Goal: Task Accomplishment & Management: Manage account settings

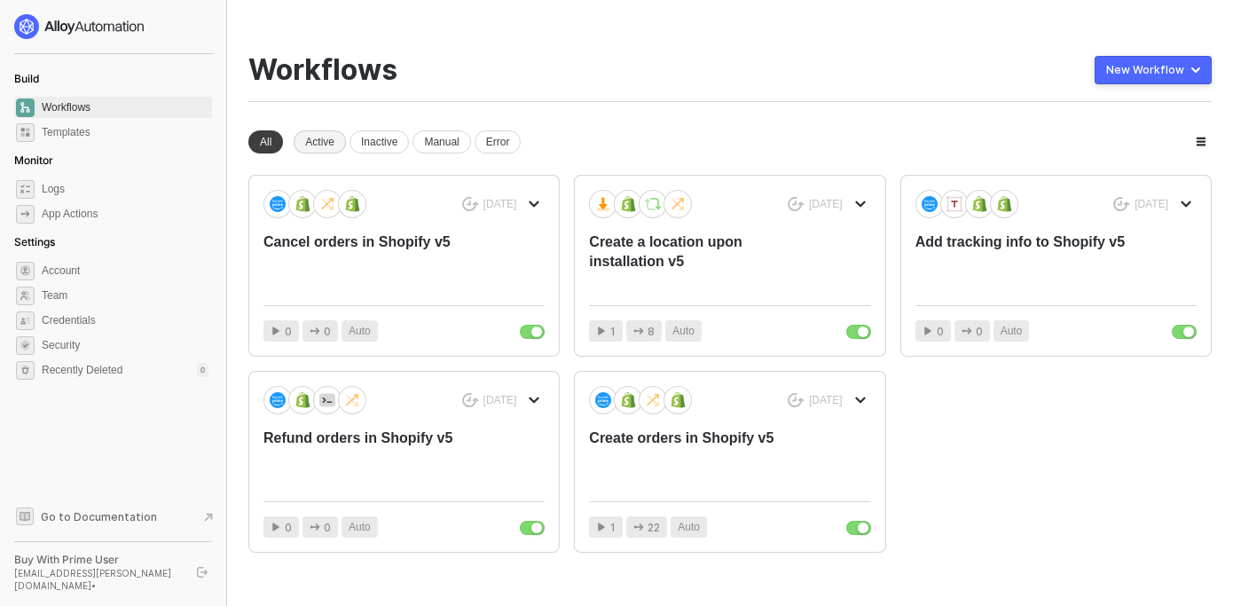
click at [336, 143] on div "Active" at bounding box center [320, 141] width 52 height 23
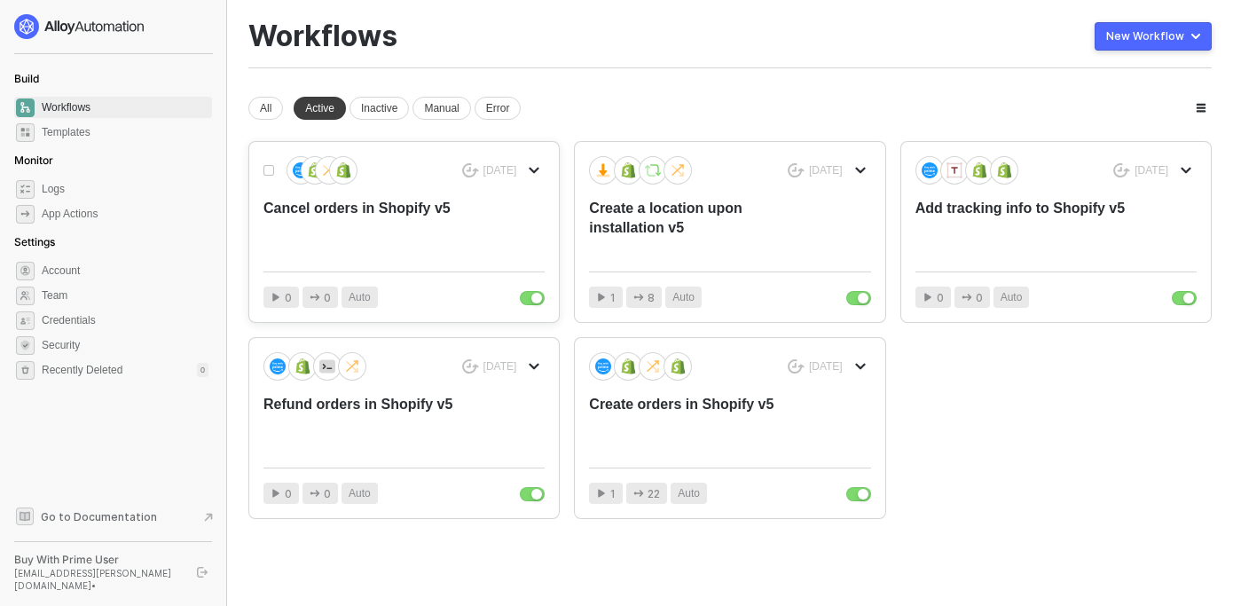
scroll to position [43, 0]
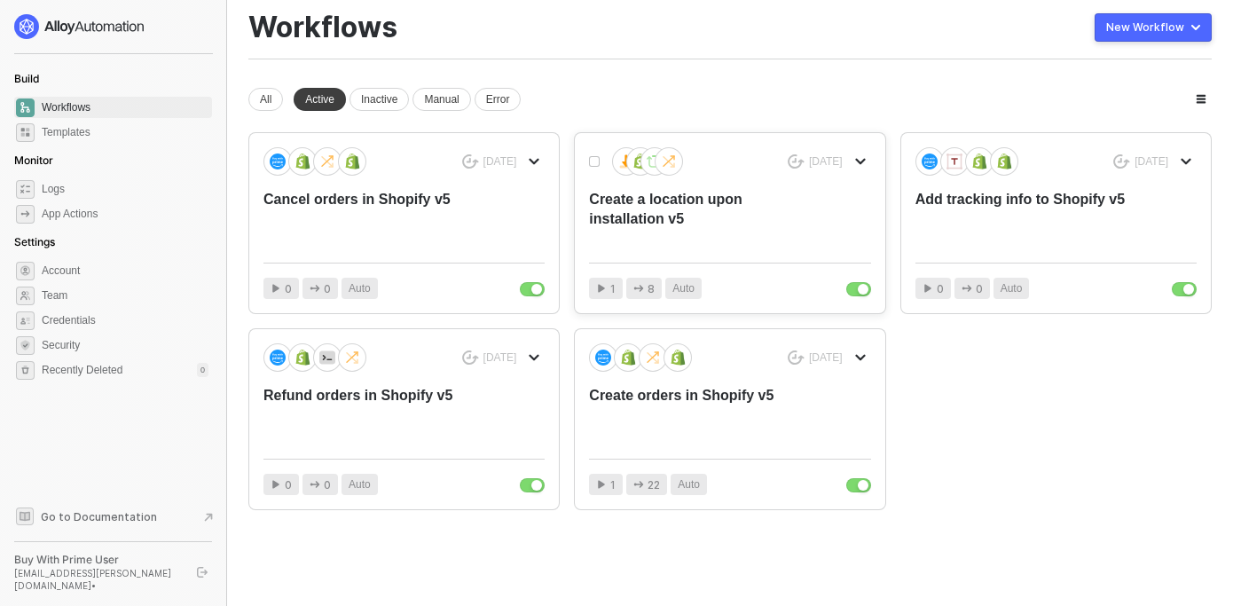
click at [738, 253] on div "1 month ago Create a location upon installation v5 1 8 Auto" at bounding box center [730, 223] width 310 height 180
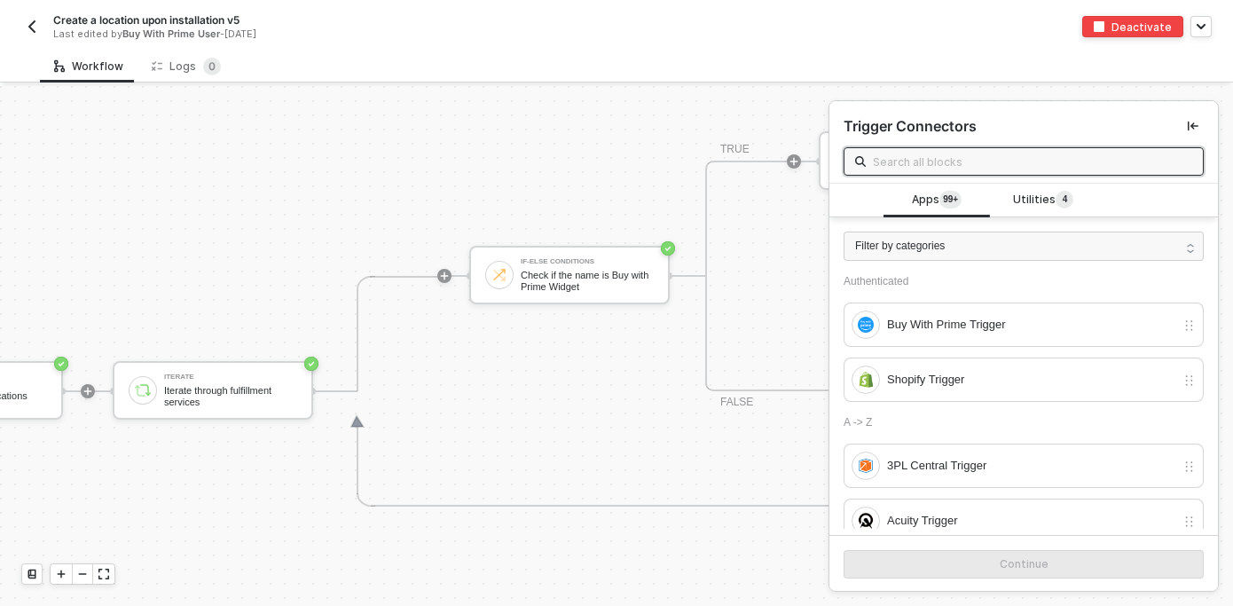
scroll to position [442, 0]
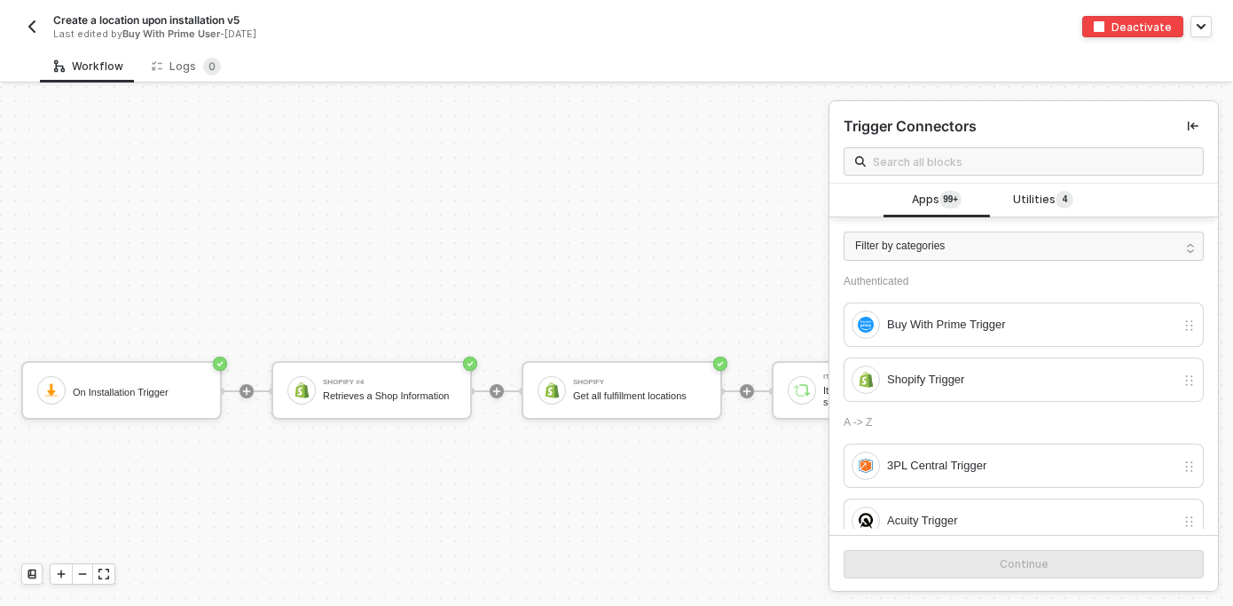
click at [35, 21] on img "button" at bounding box center [32, 27] width 14 height 14
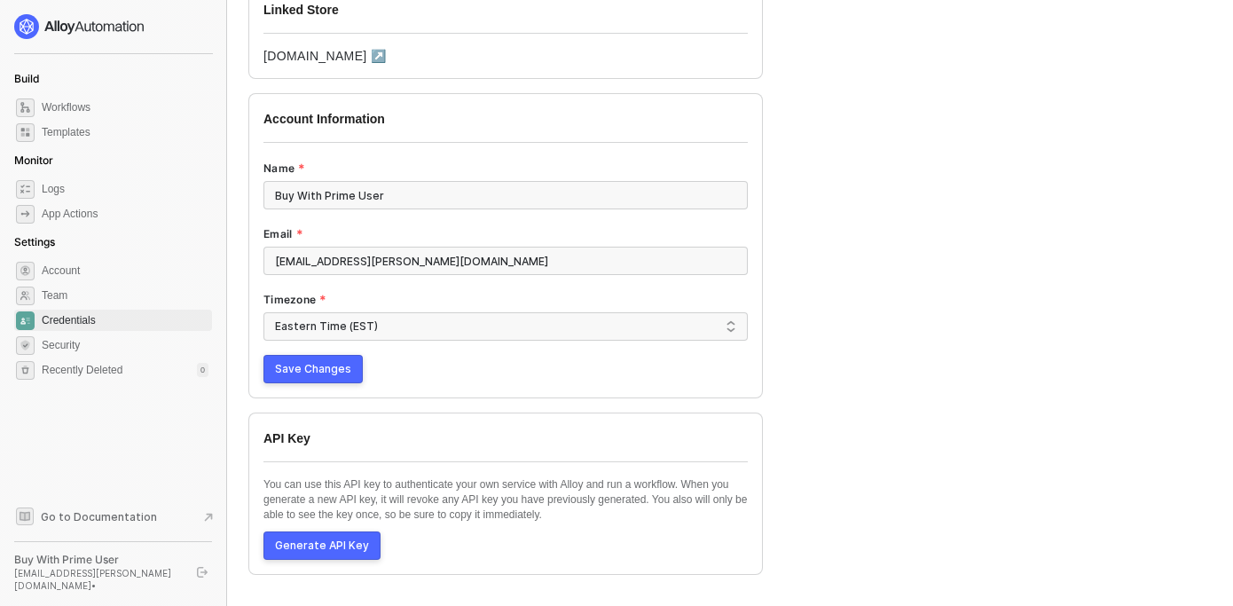
scroll to position [154, 0]
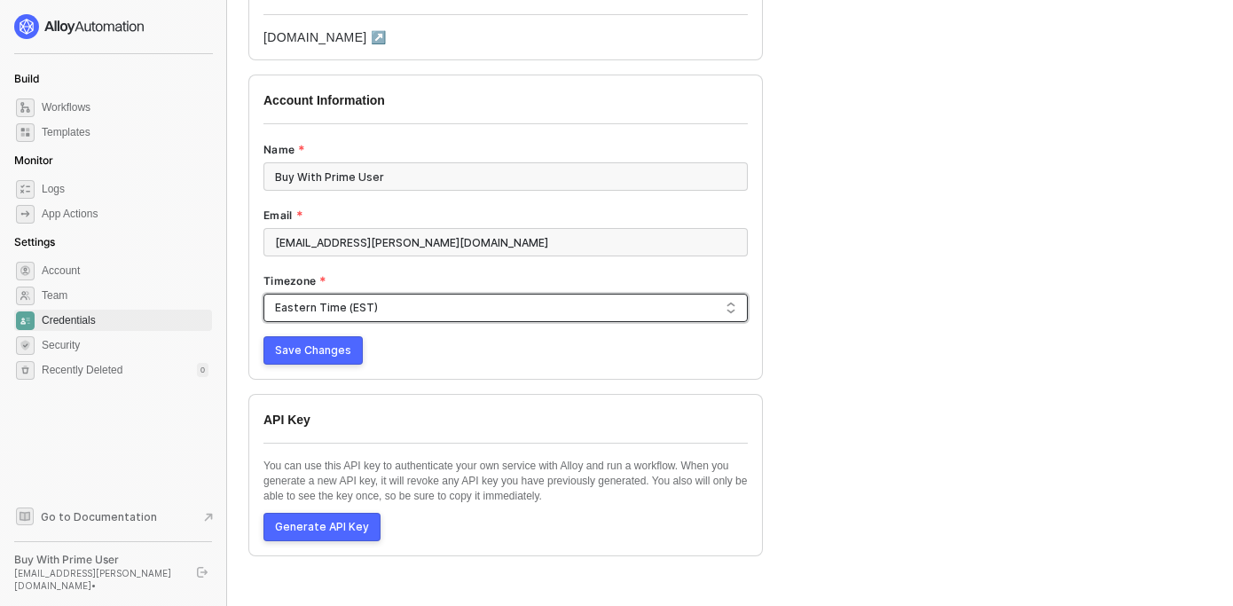
click at [402, 311] on span "Eastern Time (EST)" at bounding box center [505, 308] width 461 height 27
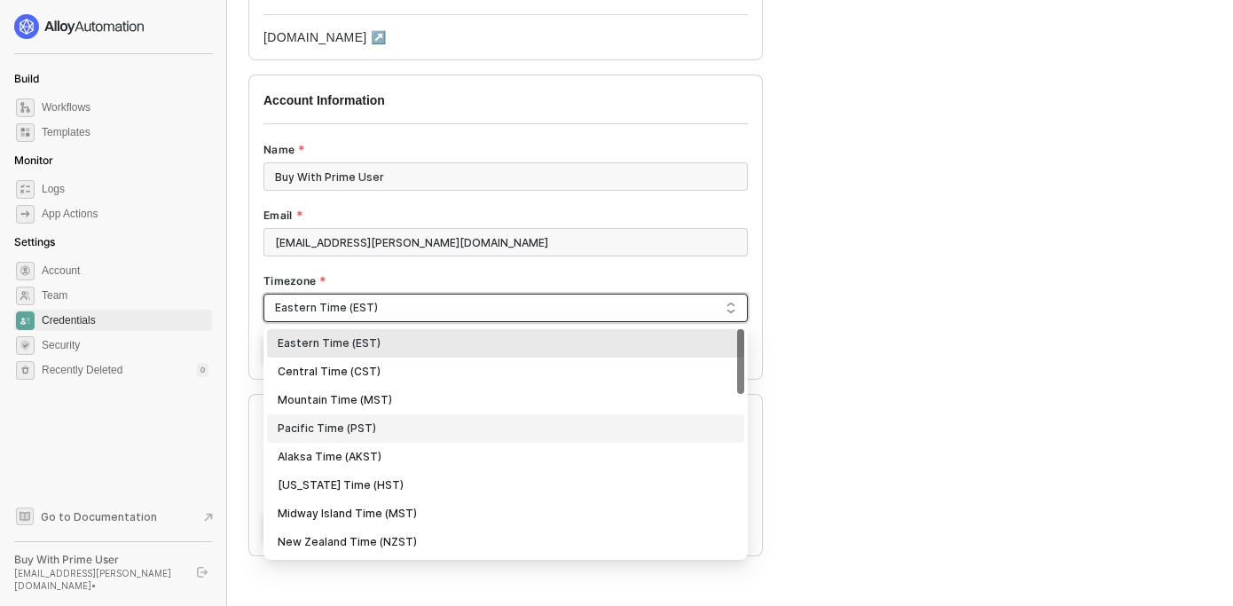
click at [389, 428] on div "Pacific Time (PST)" at bounding box center [506, 429] width 456 height 20
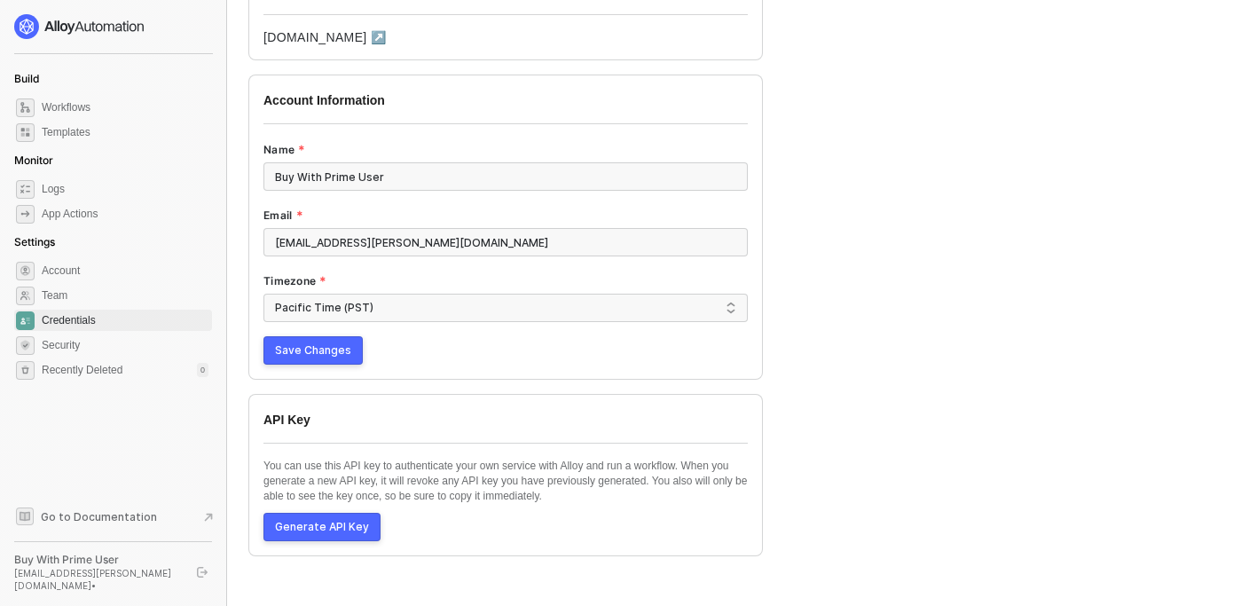
click at [331, 357] on span "Save Changes" at bounding box center [313, 350] width 76 height 14
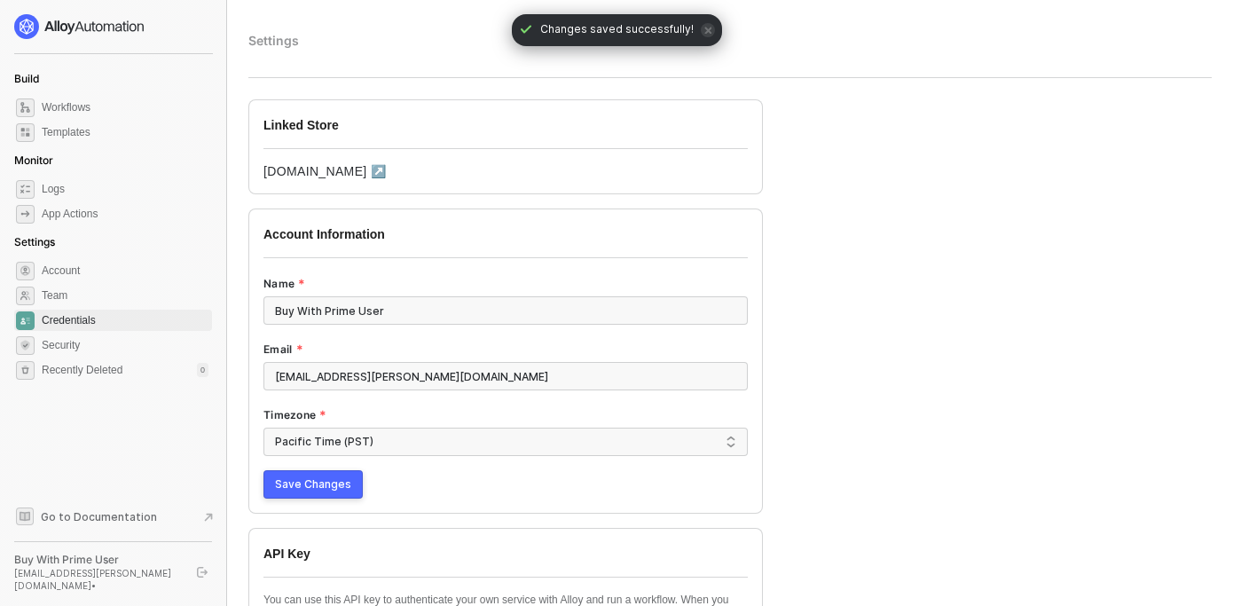
scroll to position [0, 0]
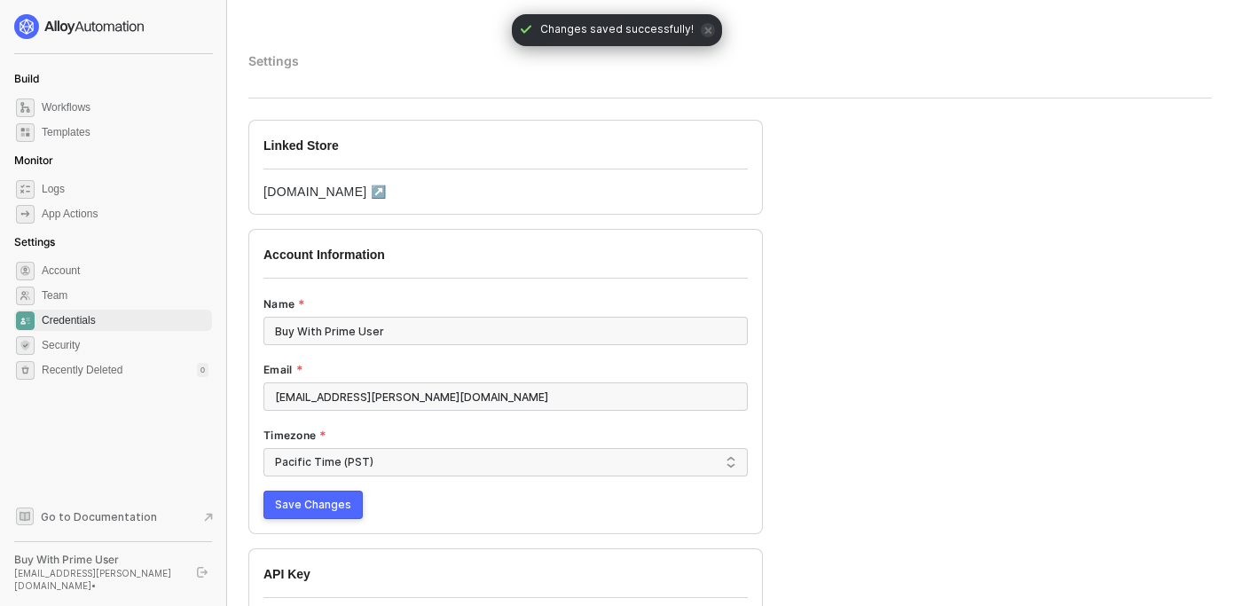
click at [86, 317] on span "Credentials" at bounding box center [125, 320] width 167 height 21
